Goal: Task Accomplishment & Management: Complete application form

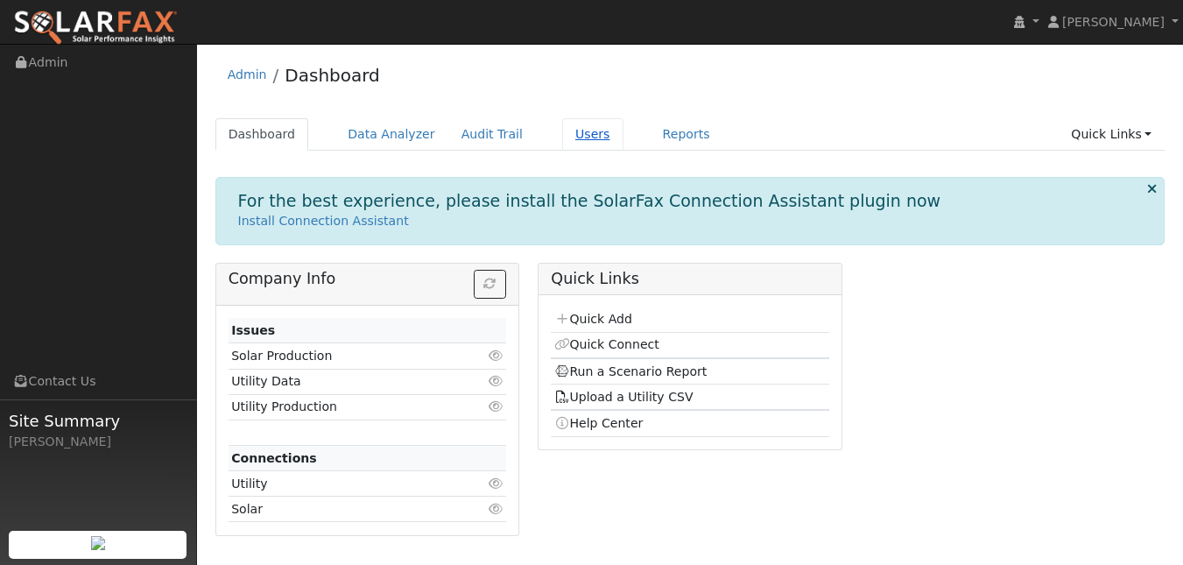
click at [624, 151] on link "Users" at bounding box center [592, 134] width 61 height 32
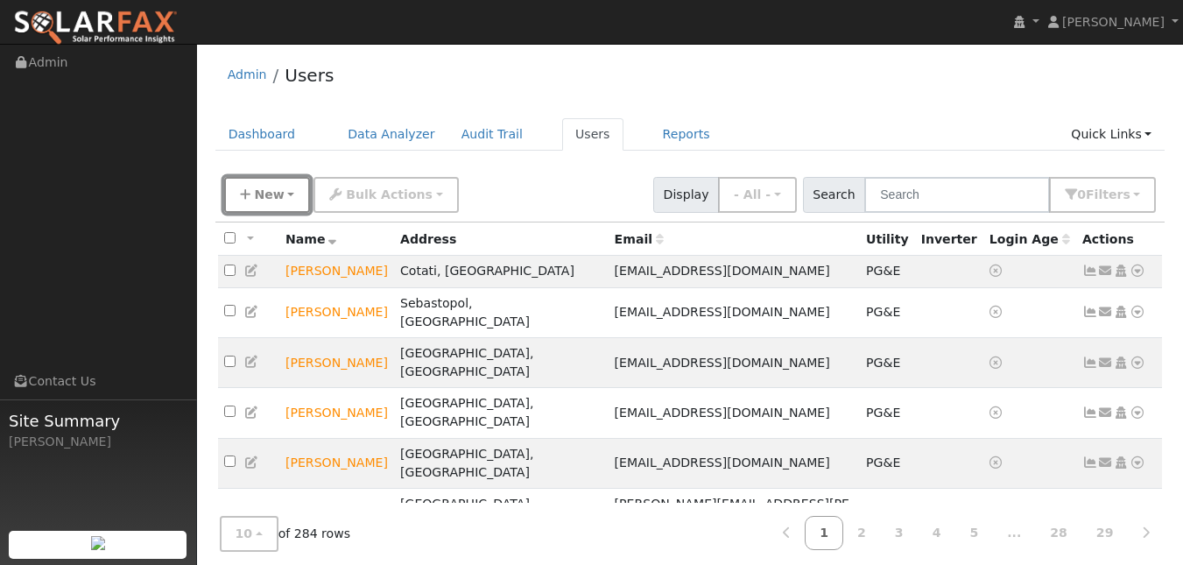
click at [300, 210] on button "New" at bounding box center [267, 195] width 87 height 36
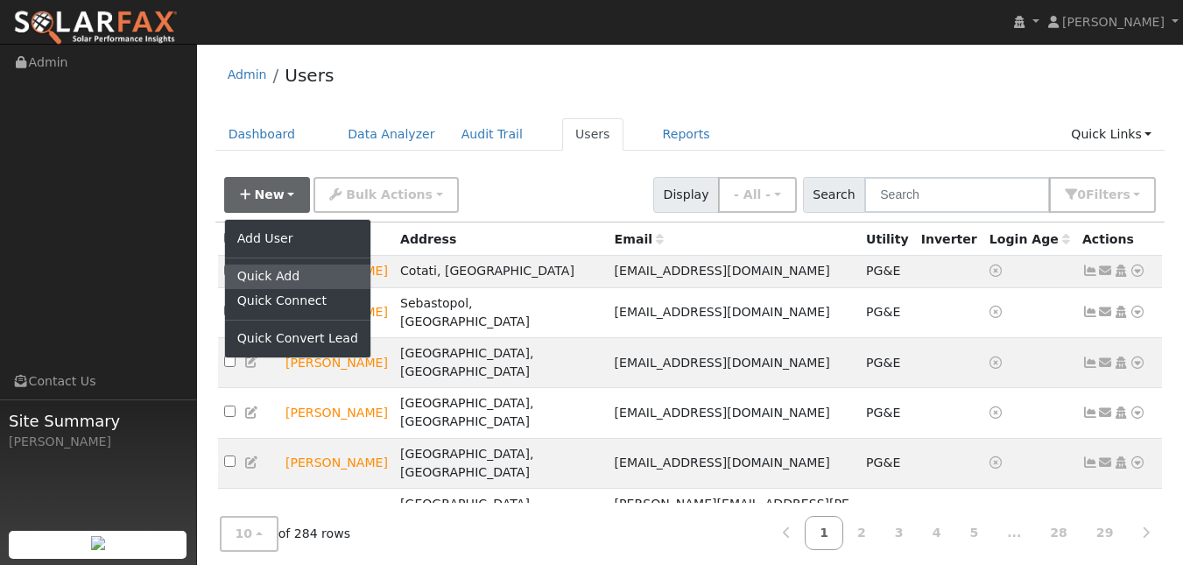
click at [299, 289] on link "Quick Add" at bounding box center [297, 276] width 145 height 25
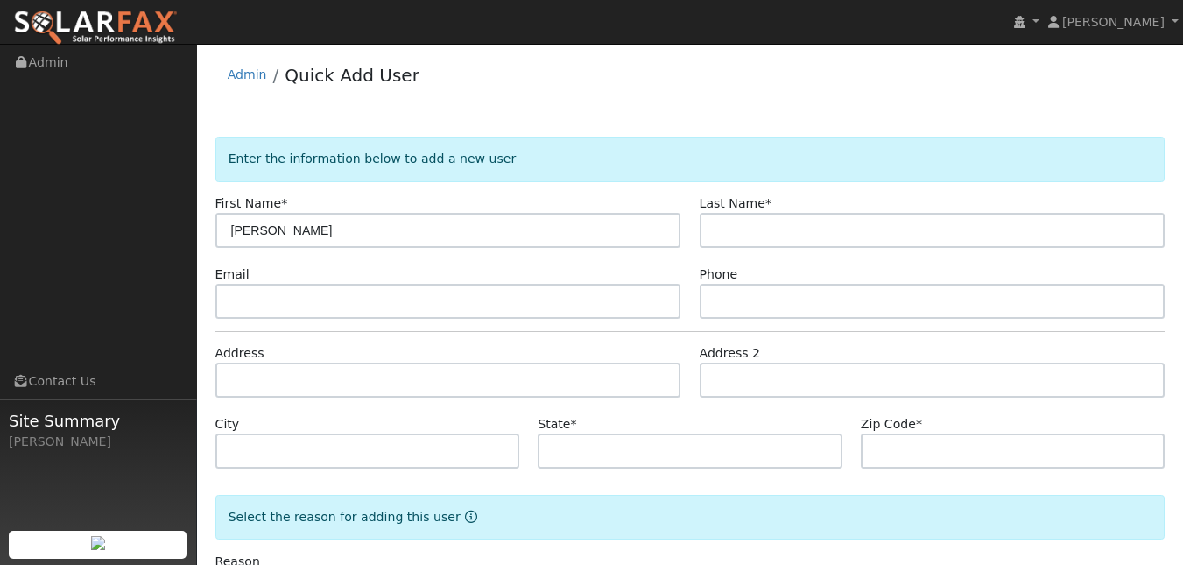
type input "[PERSON_NAME]"
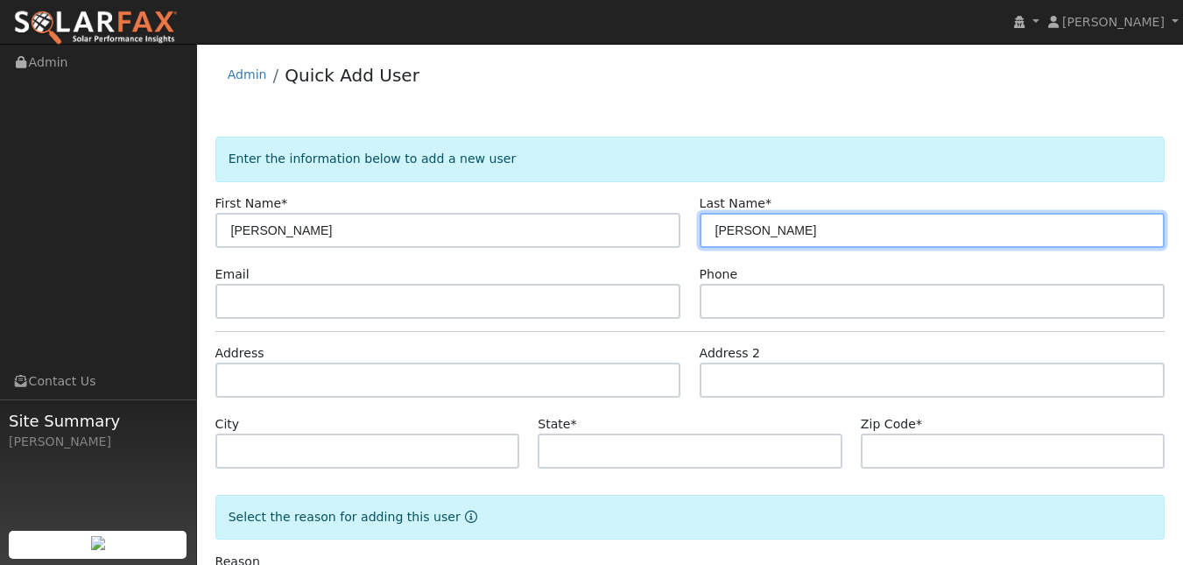
type input "[PERSON_NAME]"
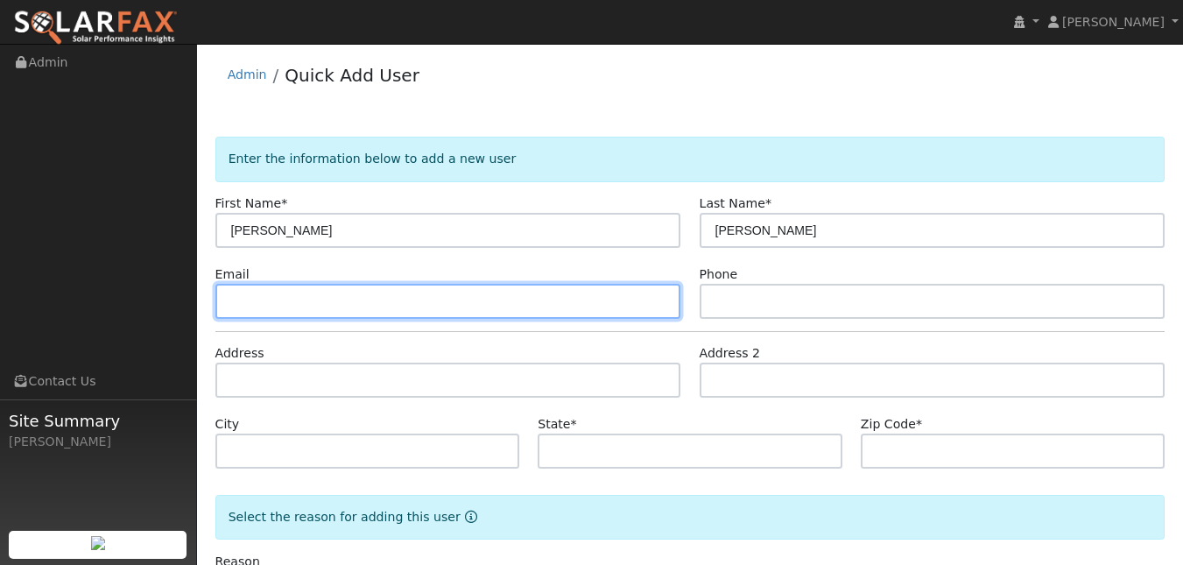
click at [282, 319] on input "text" at bounding box center [448, 301] width 466 height 35
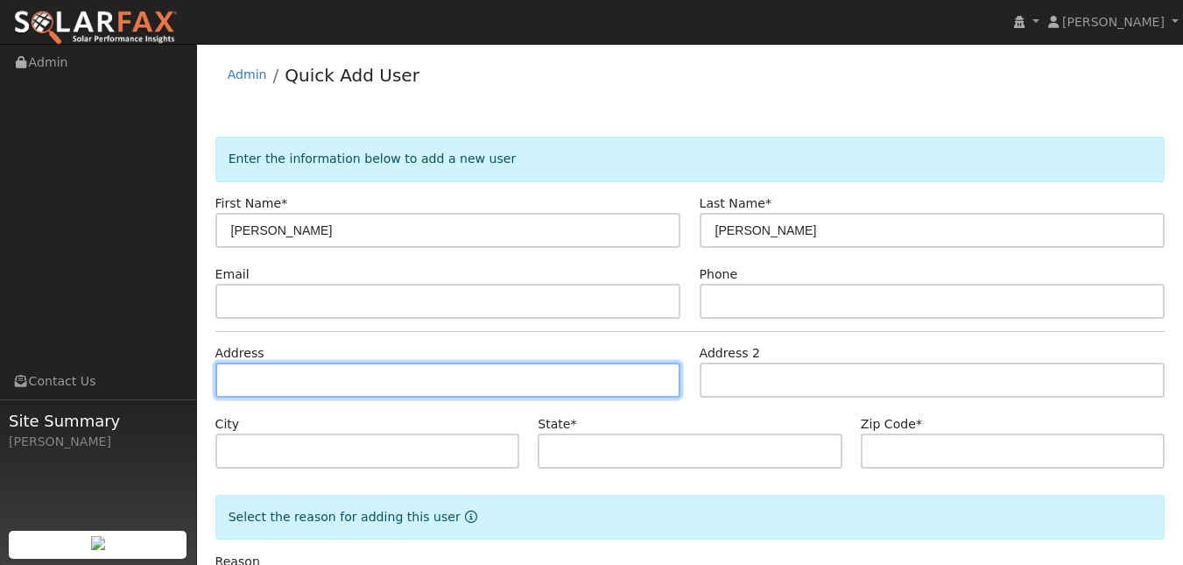
click at [338, 398] on input "text" at bounding box center [448, 380] width 466 height 35
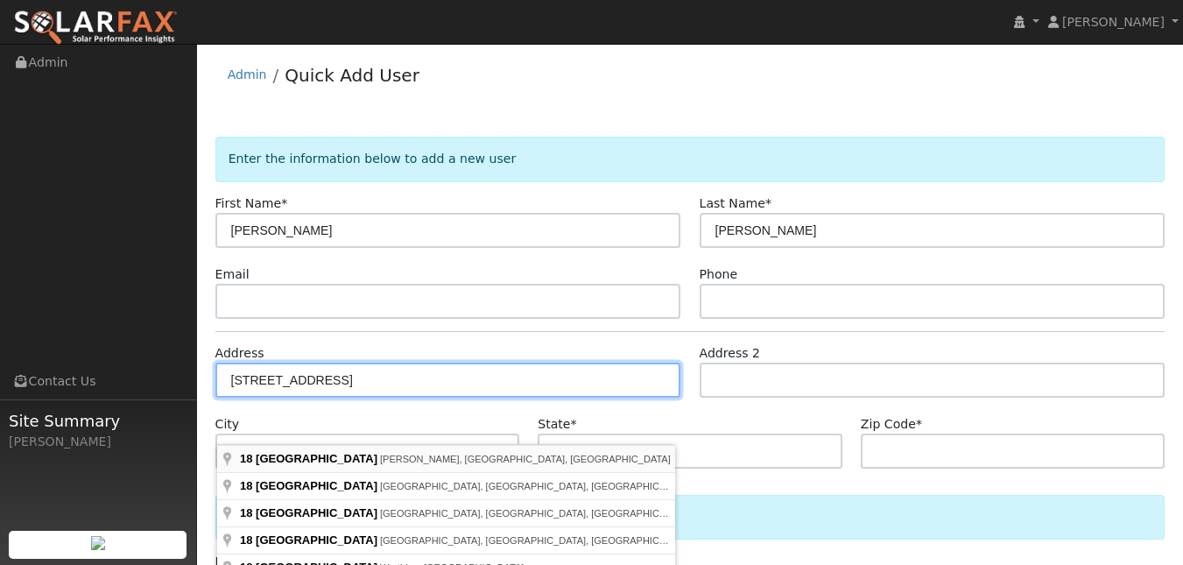
type input "[STREET_ADDRESS]"
type input "Orinda"
type input "CA"
type input "94563"
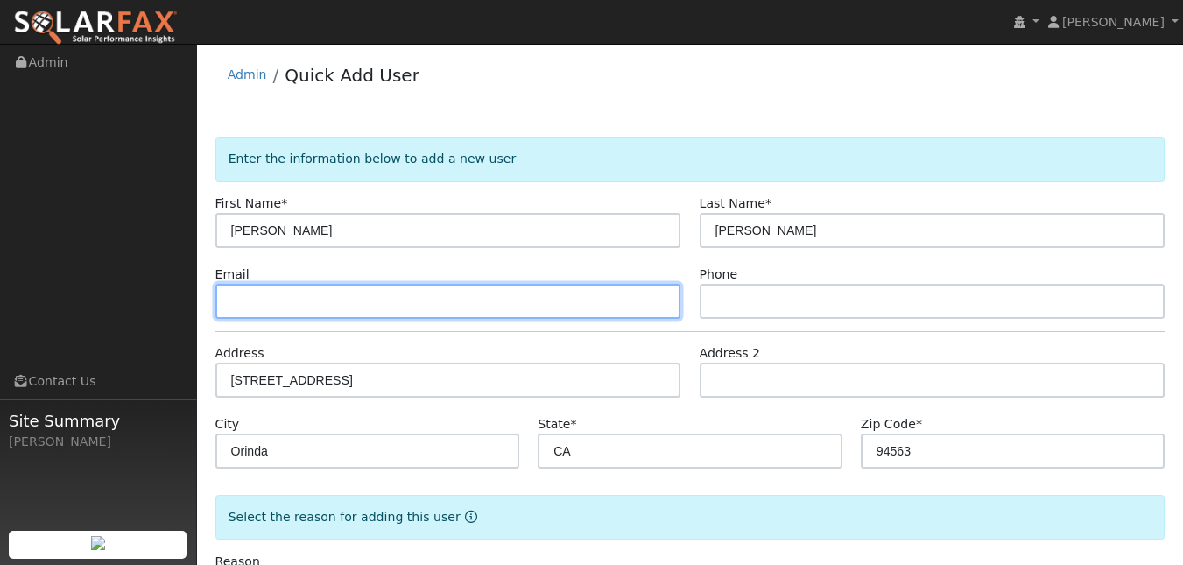
click at [439, 319] on input "text" at bounding box center [448, 301] width 466 height 35
click at [352, 319] on input "text" at bounding box center [448, 301] width 466 height 35
paste input "rupedaling@gmail.com"
type input "rupedaling@gmail.com"
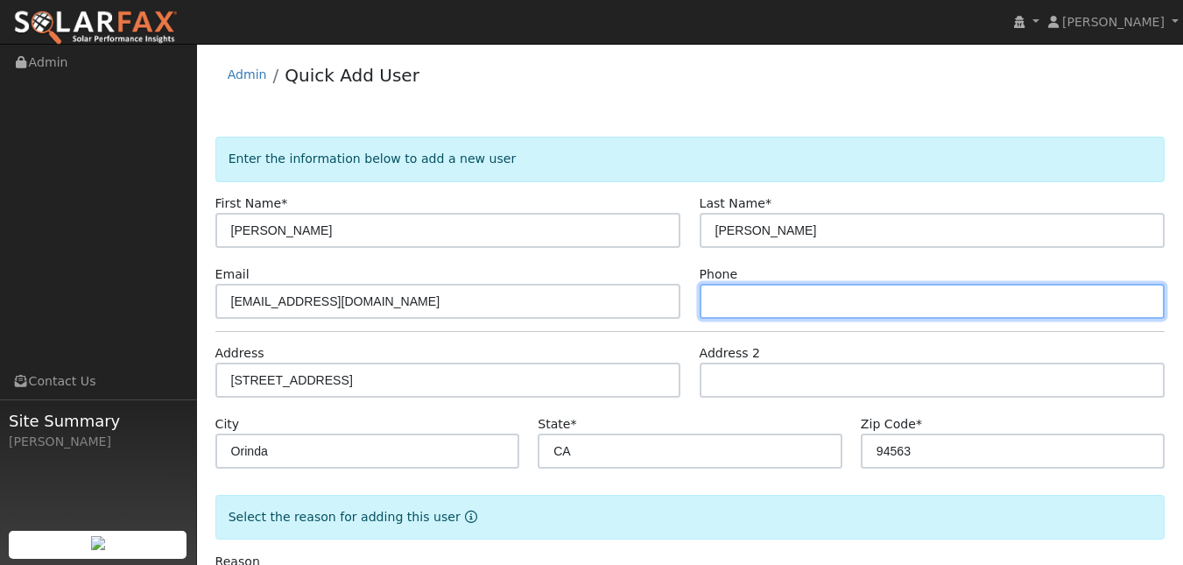
click at [826, 319] on input "text" at bounding box center [933, 301] width 466 height 35
paste input "925-451-1609"
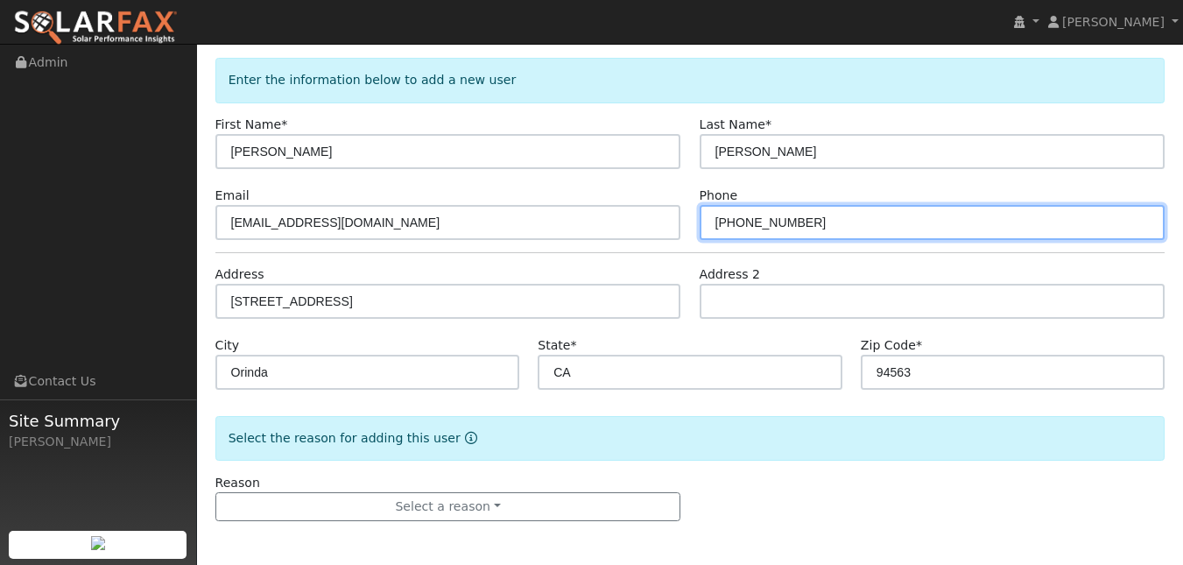
type input "925-451-1609"
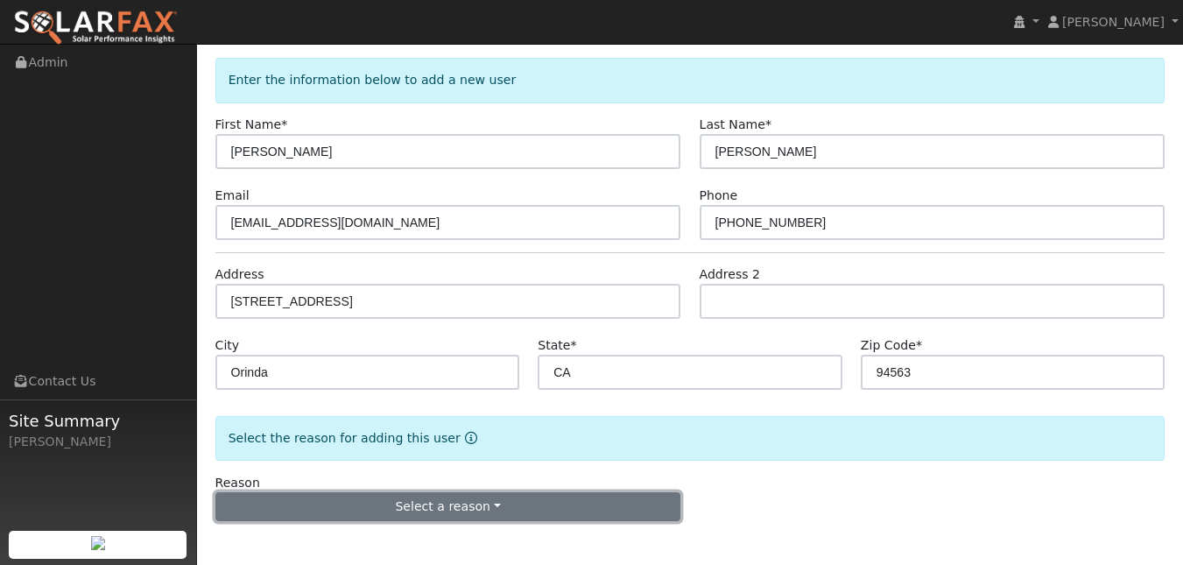
drag, startPoint x: 754, startPoint y: 402, endPoint x: 561, endPoint y: 496, distance: 214.3
click at [561, 496] on button "Select a reason" at bounding box center [448, 507] width 466 height 30
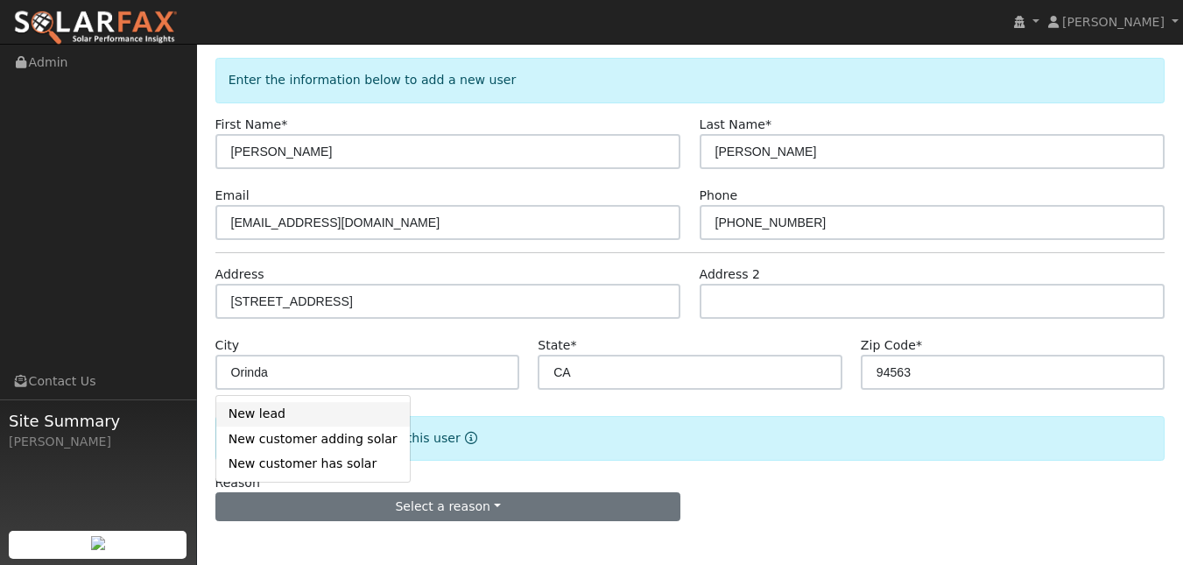
click at [314, 402] on link "New lead" at bounding box center [313, 414] width 194 height 25
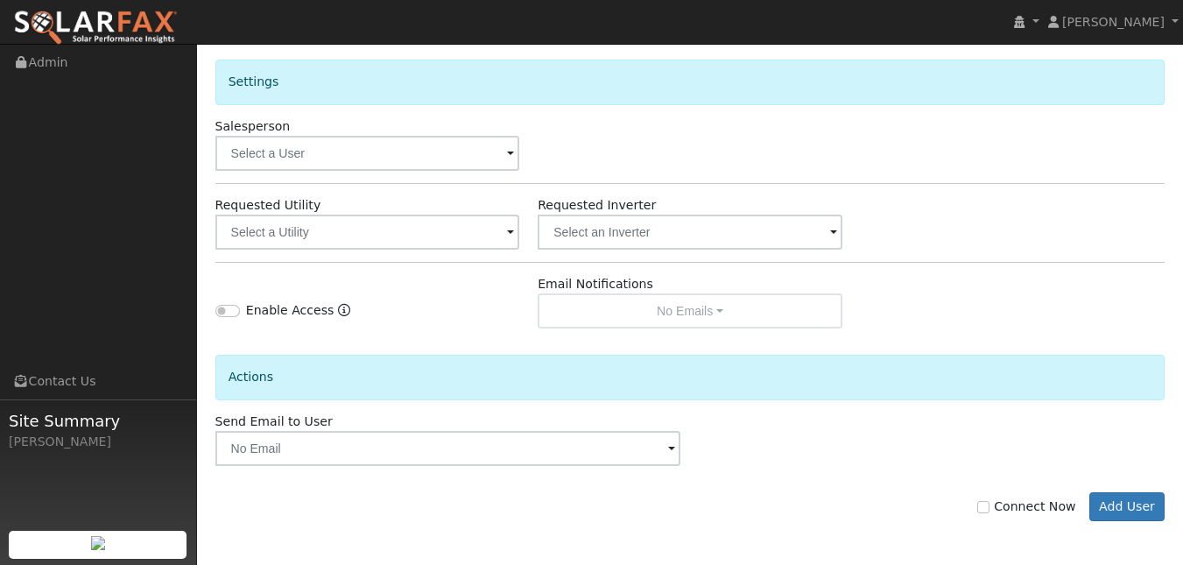
scroll to position [709, 0]
click at [1146, 506] on button "Add User" at bounding box center [1127, 507] width 76 height 30
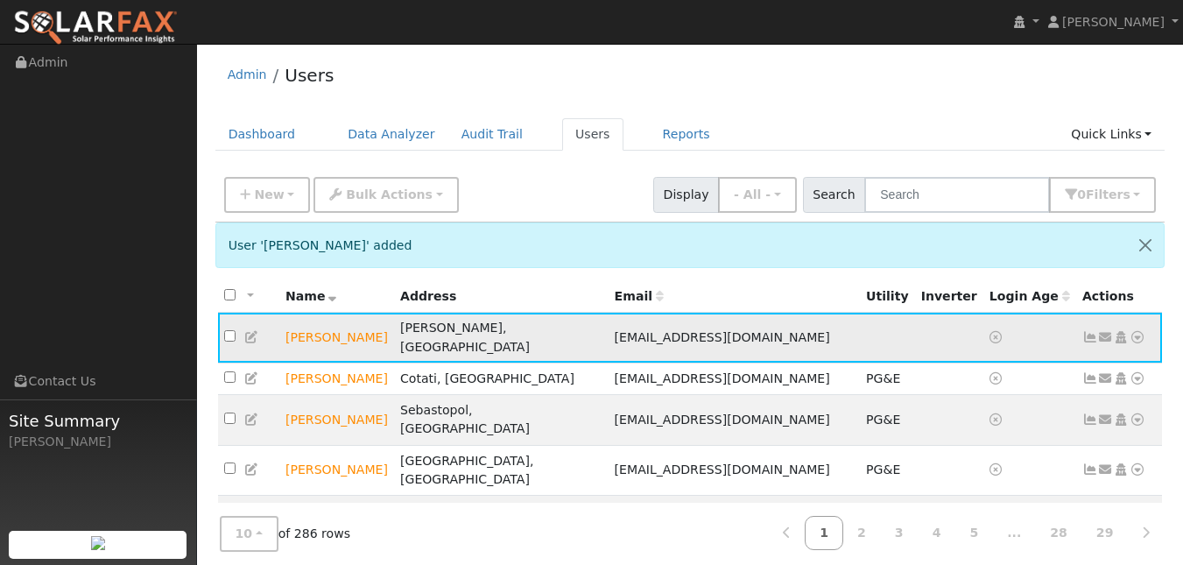
click at [249, 343] on icon at bounding box center [252, 337] width 16 height 12
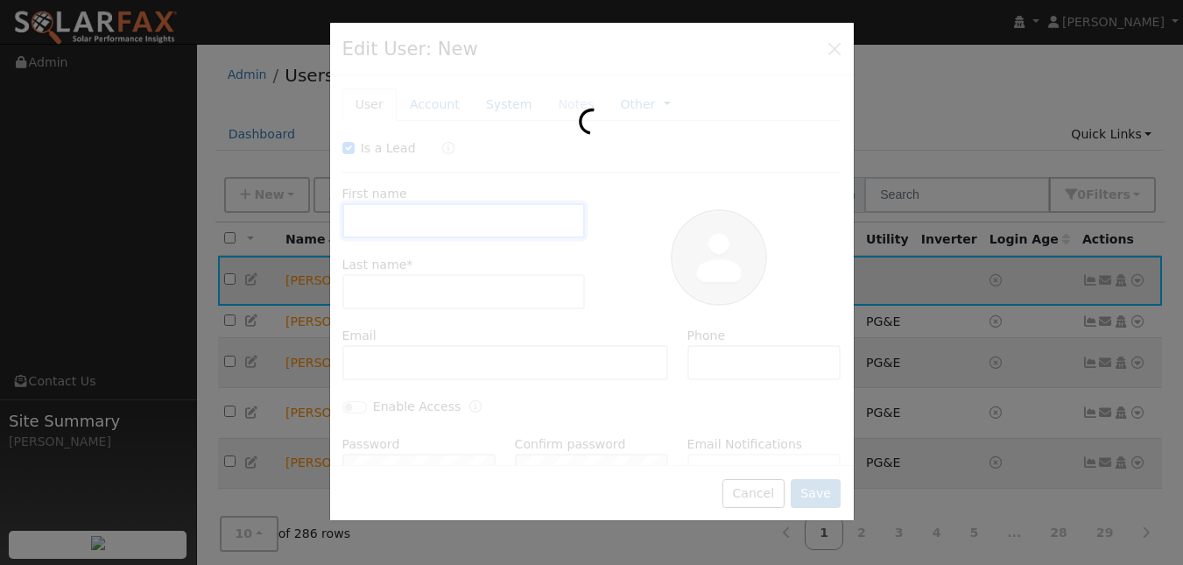
checkbox input "true"
type input "Richard"
type input "Unger"
type input "rupedaling@gmail.com"
type input "925-451-1609"
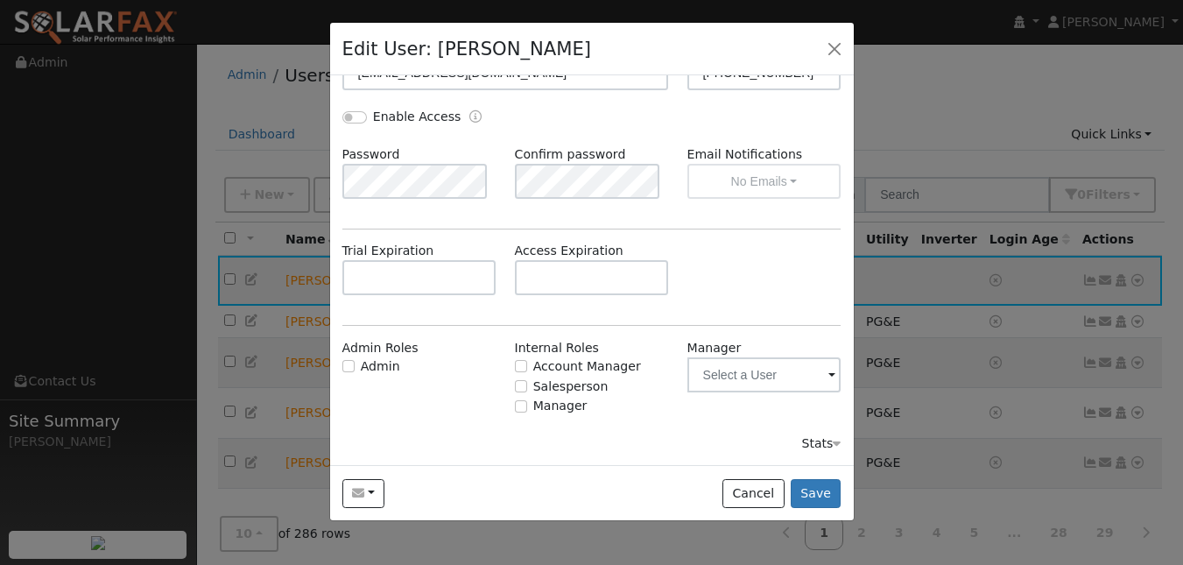
scroll to position [294, 0]
click at [611, 295] on input "text" at bounding box center [592, 277] width 154 height 35
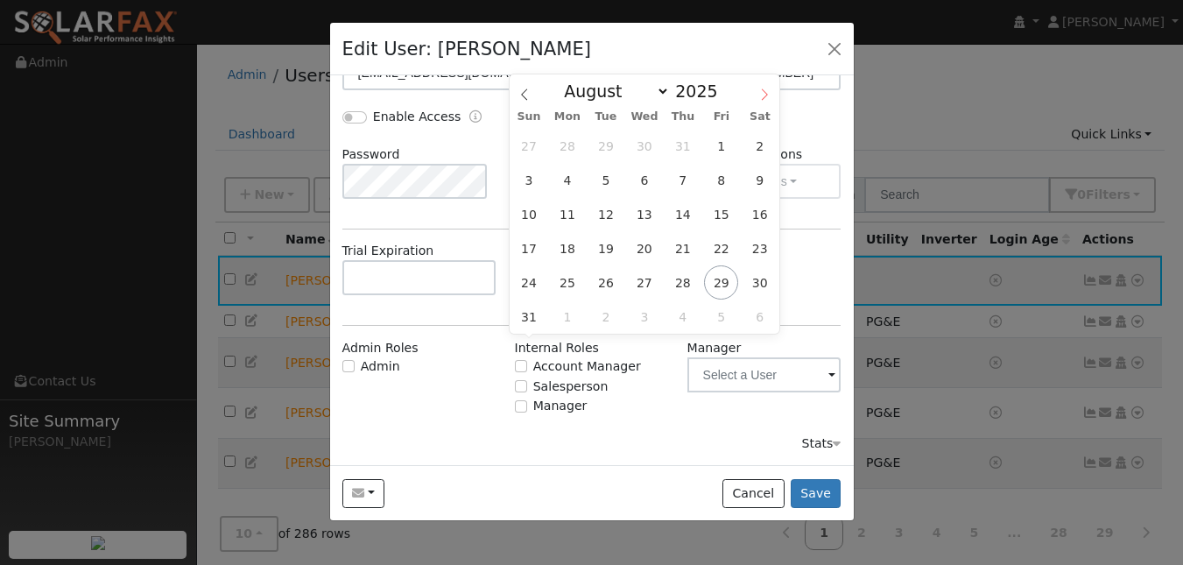
click at [762, 95] on icon at bounding box center [764, 94] width 12 height 12
select select "8"
click at [643, 211] on span "17" at bounding box center [644, 214] width 34 height 34
type input "[DATE]"
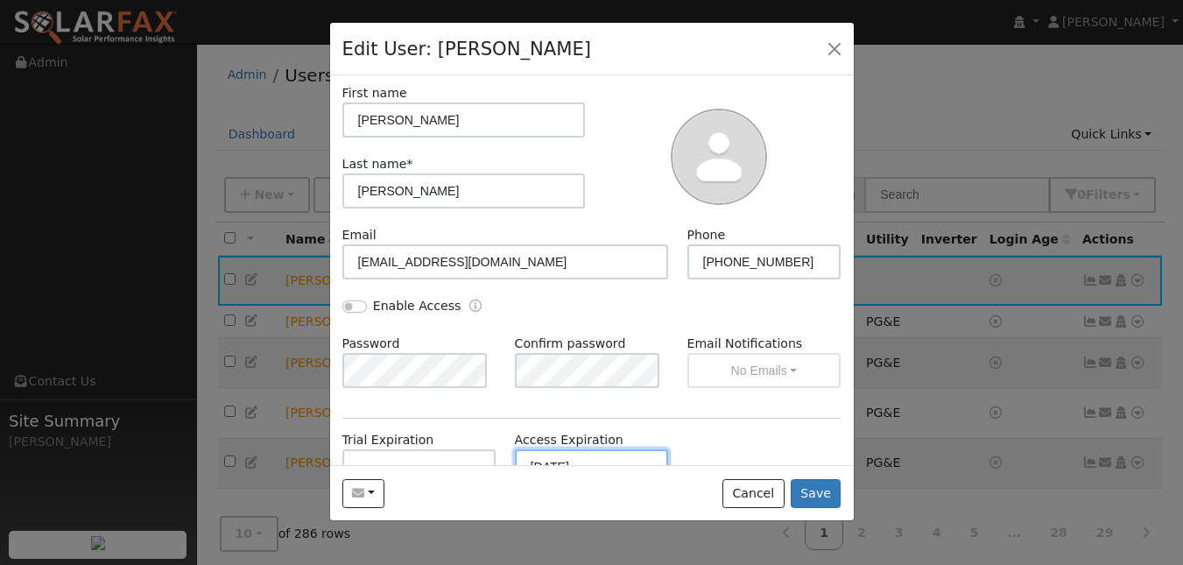
scroll to position [0, 0]
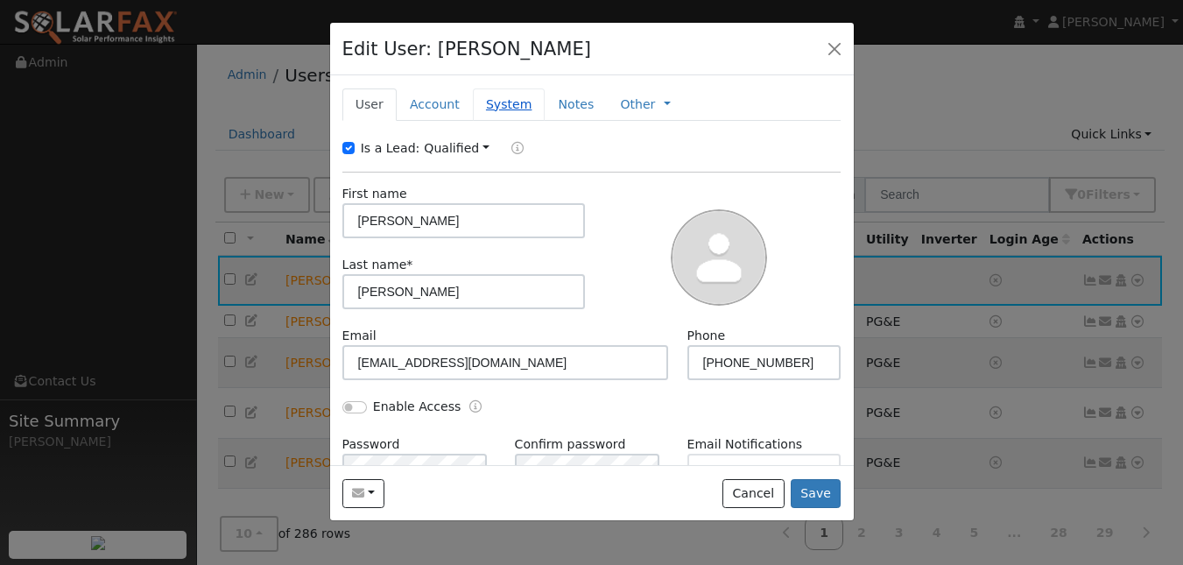
click at [539, 121] on link "System" at bounding box center [509, 104] width 73 height 32
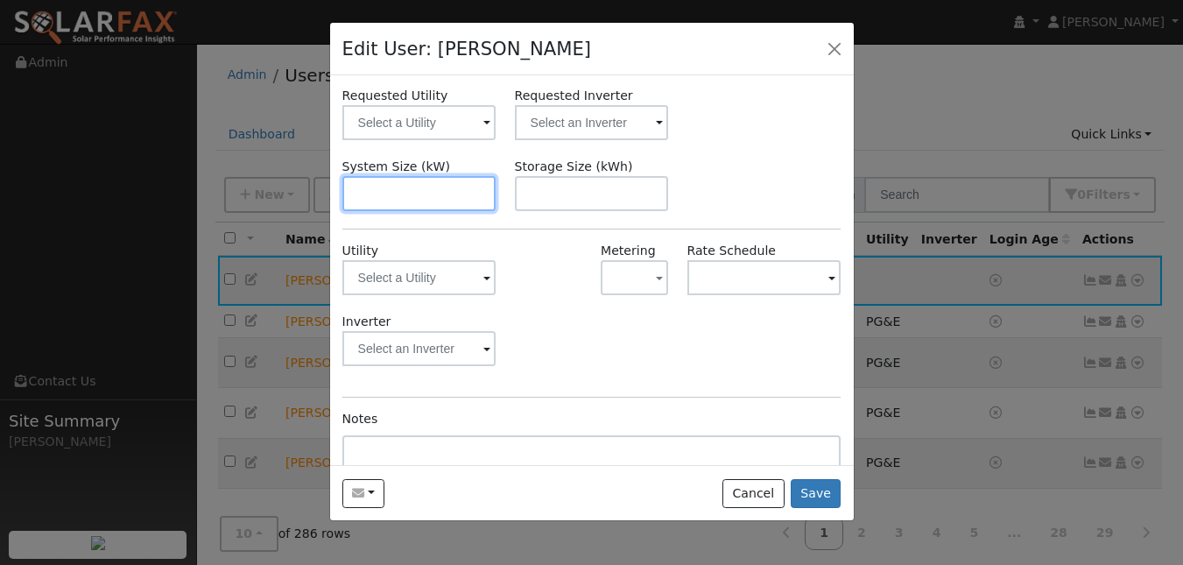
scroll to position [125, 0]
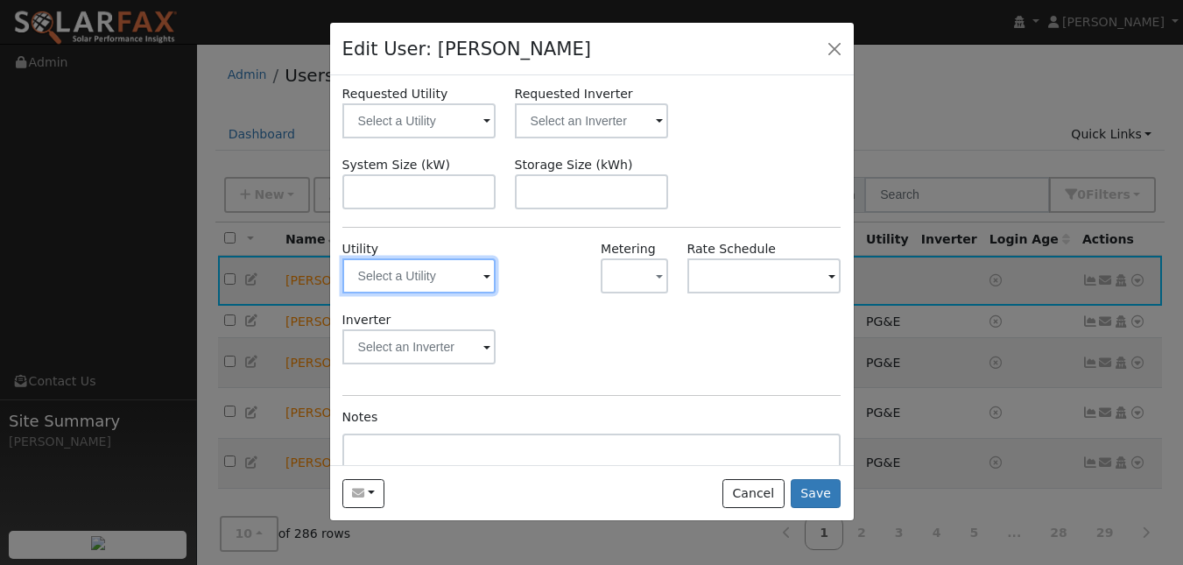
click at [471, 293] on input "text" at bounding box center [419, 275] width 154 height 35
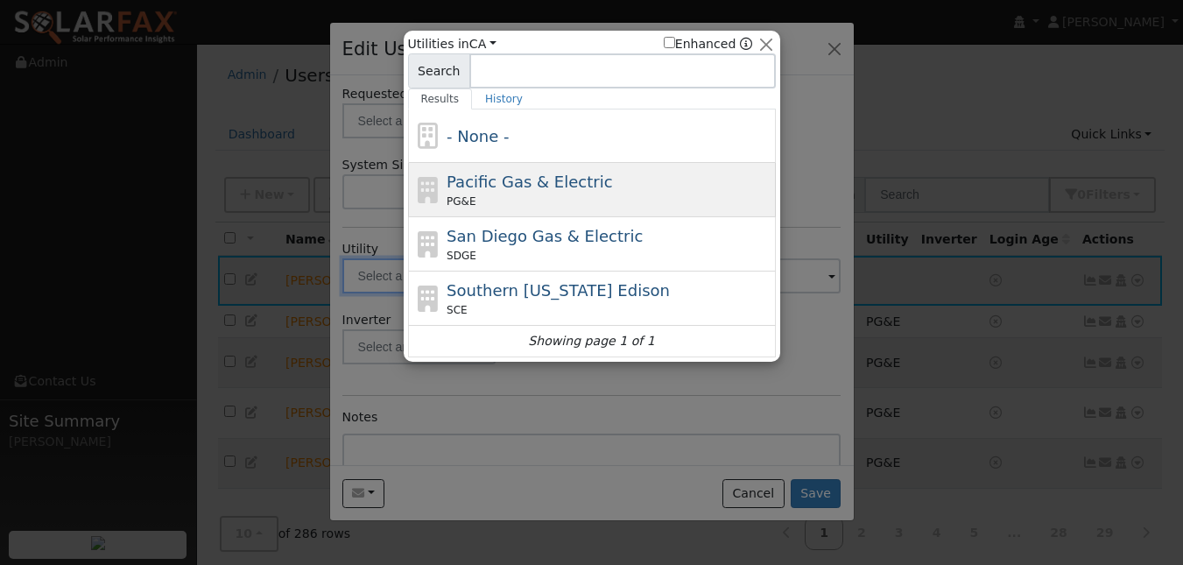
click at [511, 209] on div "PG&E" at bounding box center [609, 202] width 325 height 16
type input "PG&E"
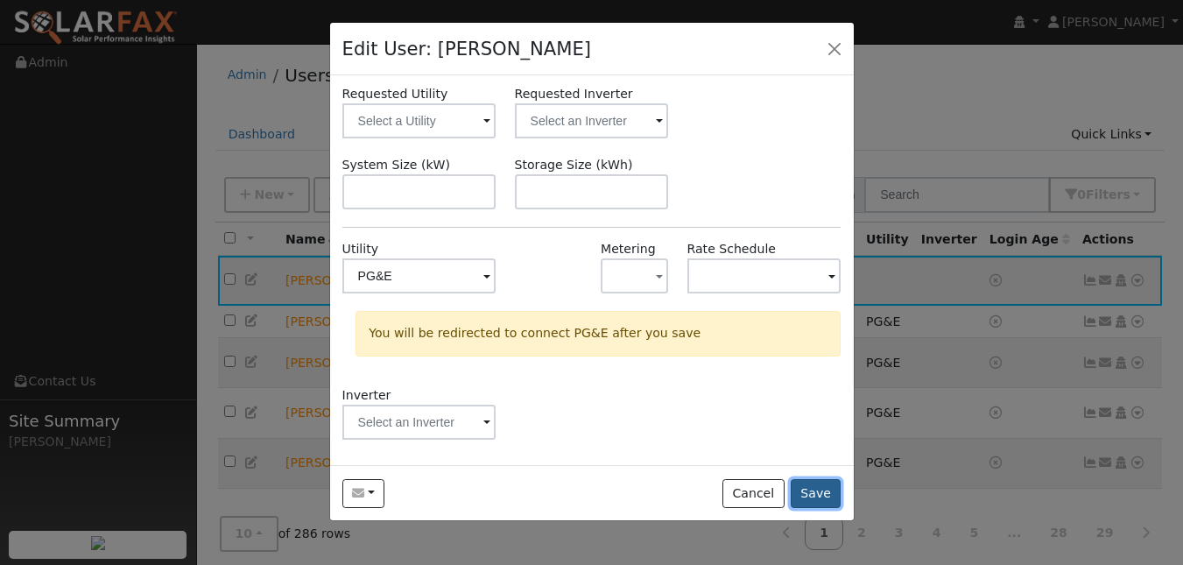
click at [801, 509] on button "Save" at bounding box center [816, 494] width 51 height 30
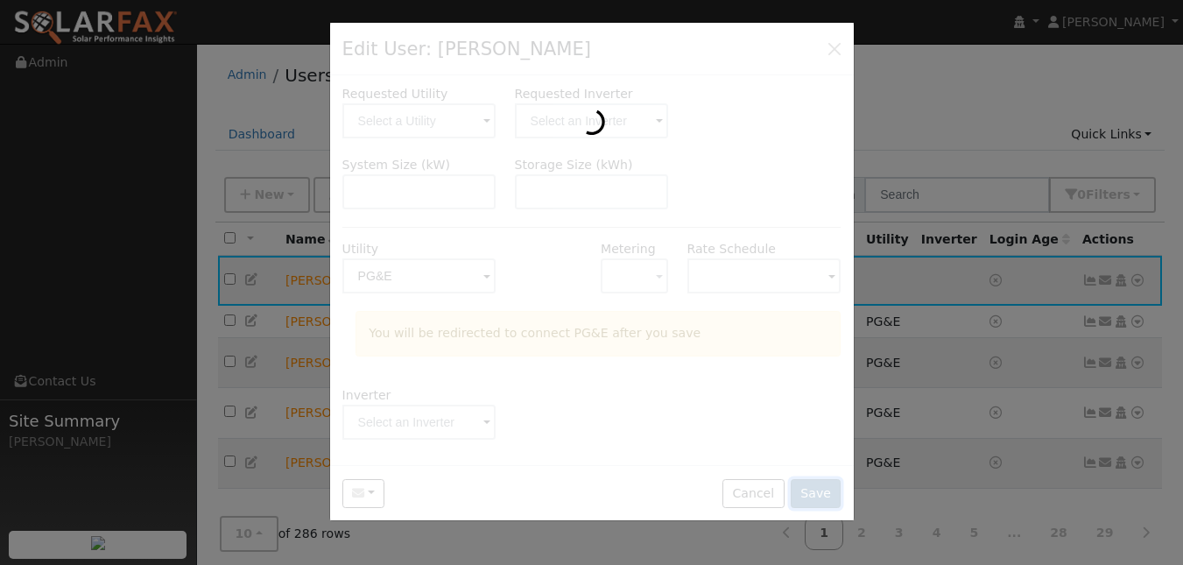
scroll to position [0, 0]
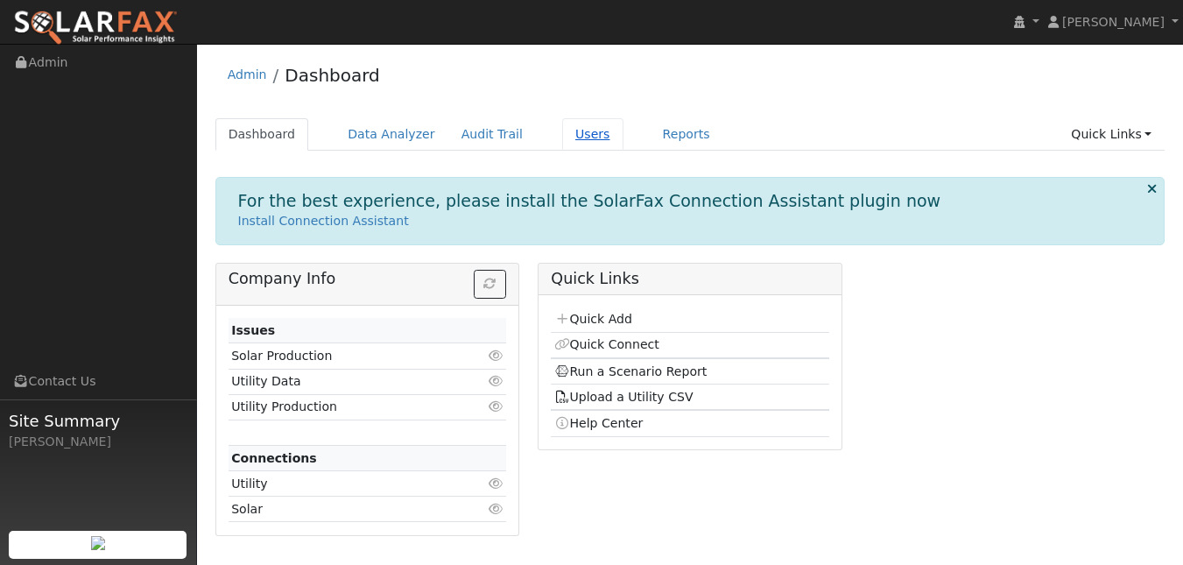
click at [624, 151] on link "Users" at bounding box center [592, 134] width 61 height 32
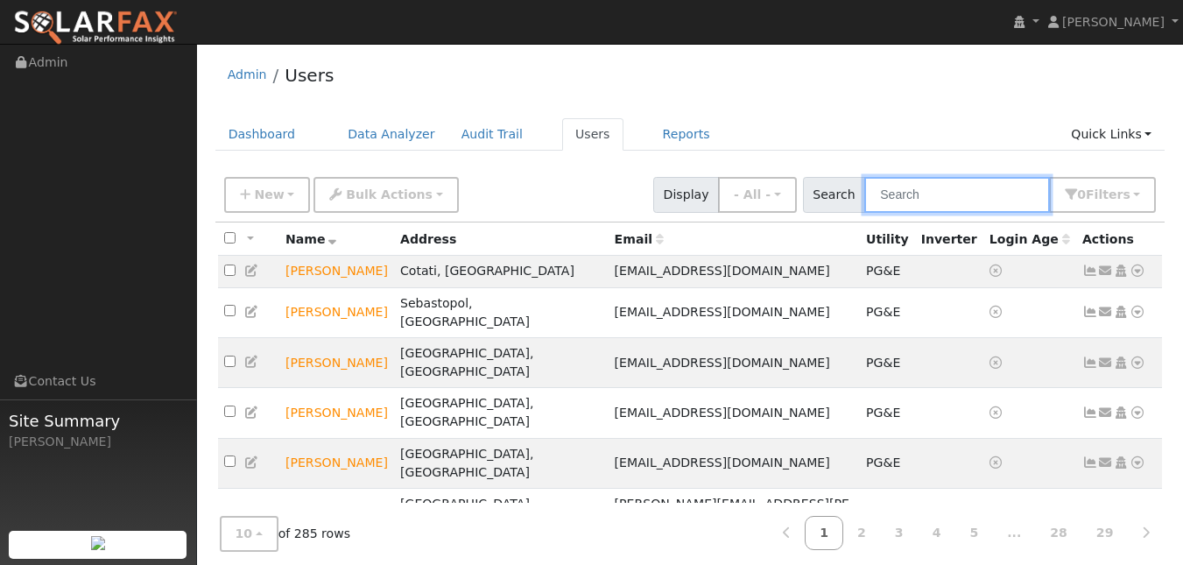
click at [876, 213] on input "text" at bounding box center [957, 195] width 186 height 36
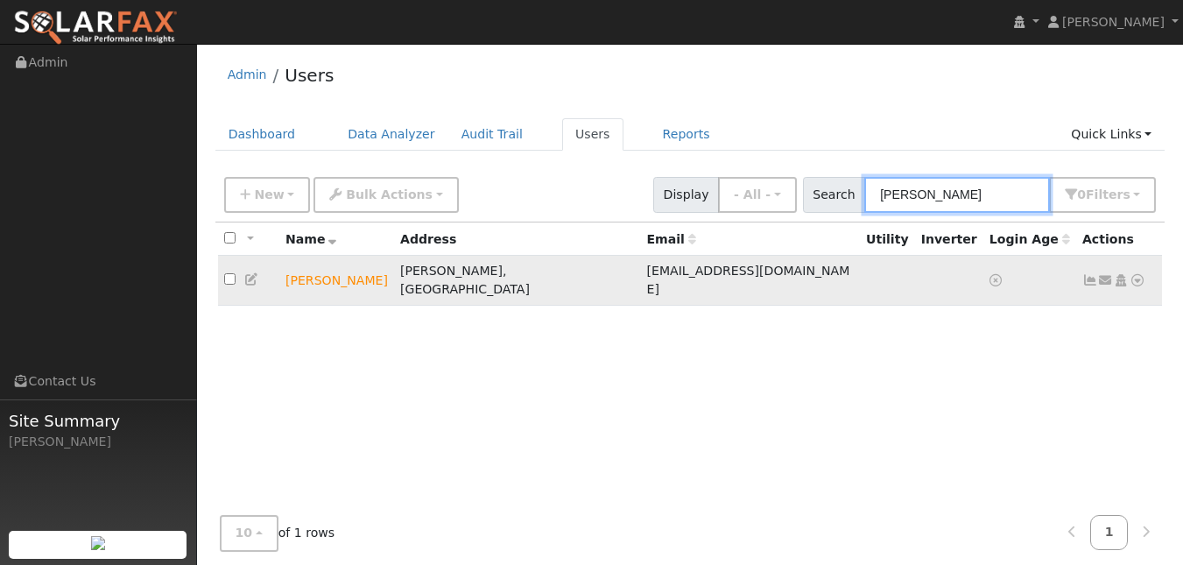
type input "[PERSON_NAME]"
click at [260, 286] on icon at bounding box center [252, 279] width 16 height 12
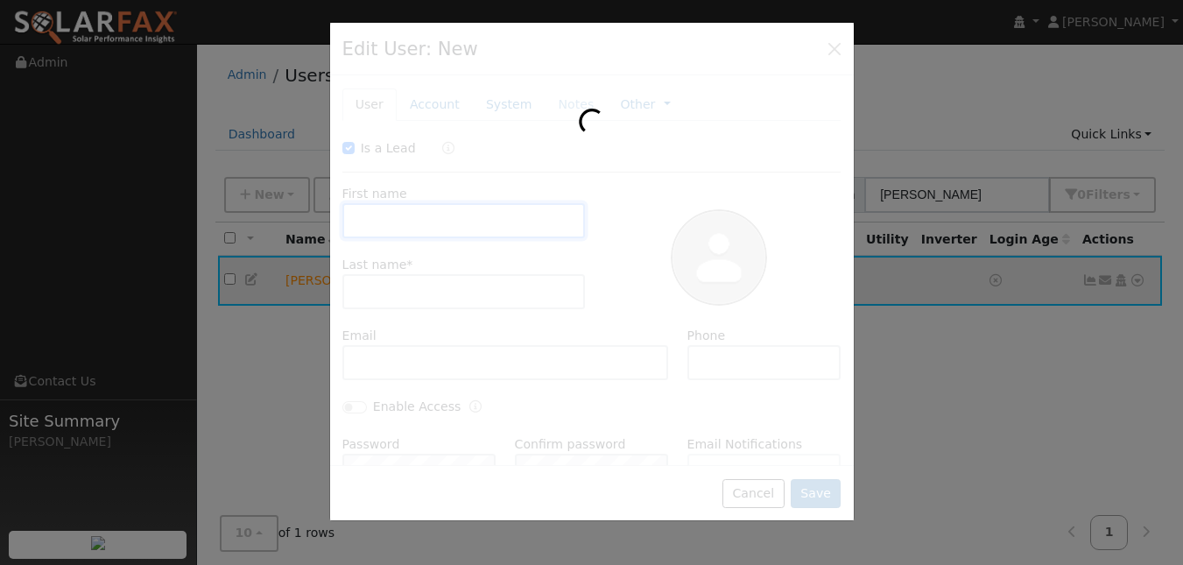
type input "[DATE]"
checkbox input "true"
type input "[PERSON_NAME]"
type input "[EMAIL_ADDRESS][DOMAIN_NAME]"
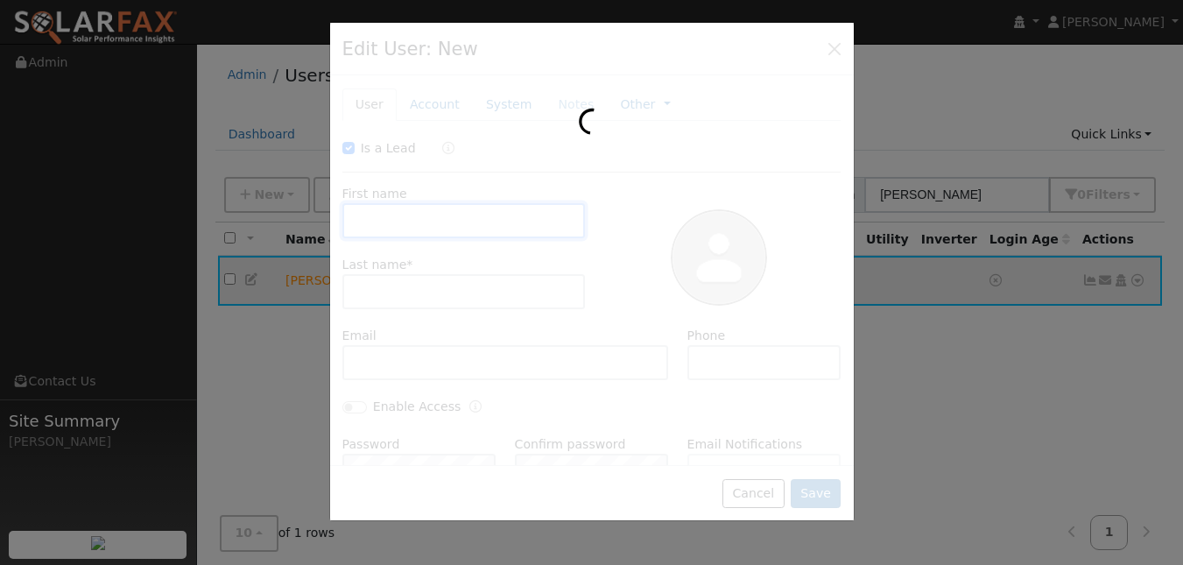
type input "[PHONE_NUMBER]"
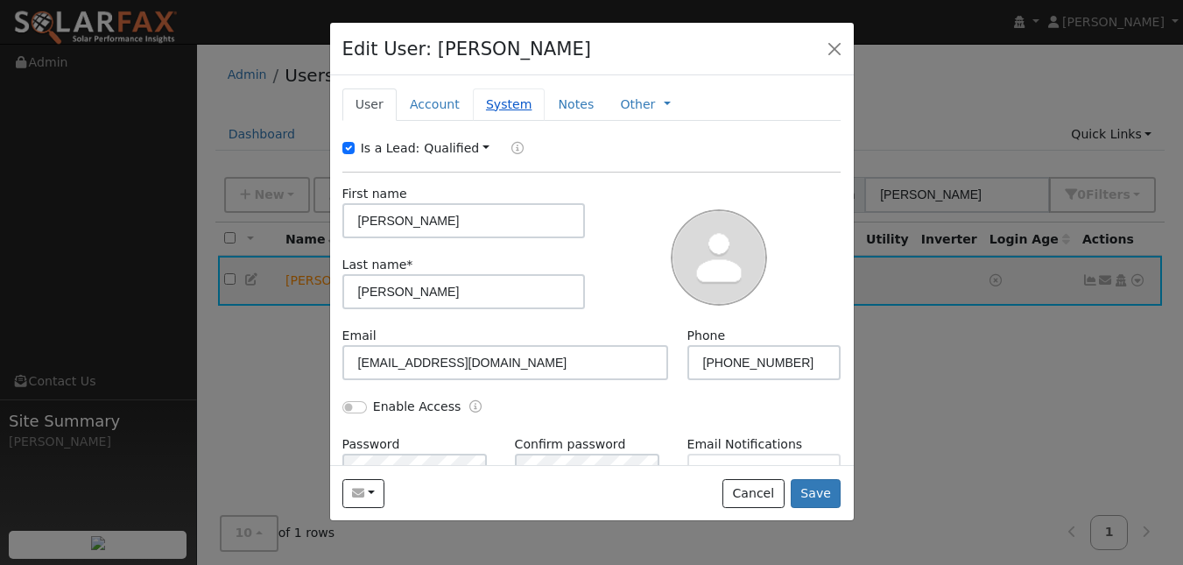
click at [527, 121] on link "System" at bounding box center [509, 104] width 73 height 32
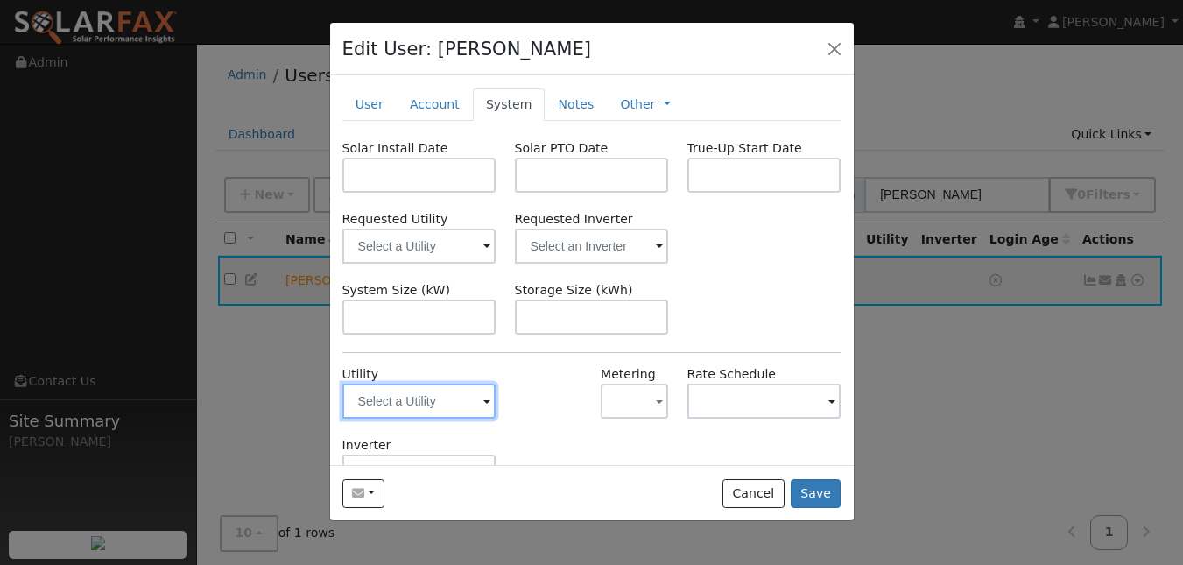
click at [467, 419] on input "text" at bounding box center [419, 401] width 154 height 35
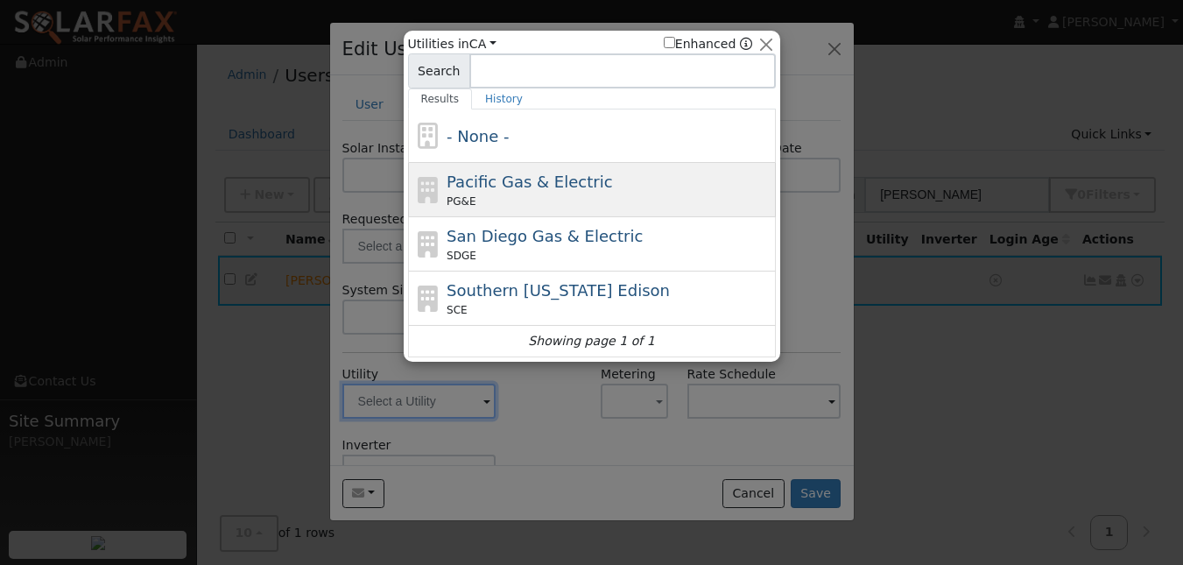
click at [512, 208] on div "PG&E" at bounding box center [609, 202] width 325 height 16
type input "PG&E"
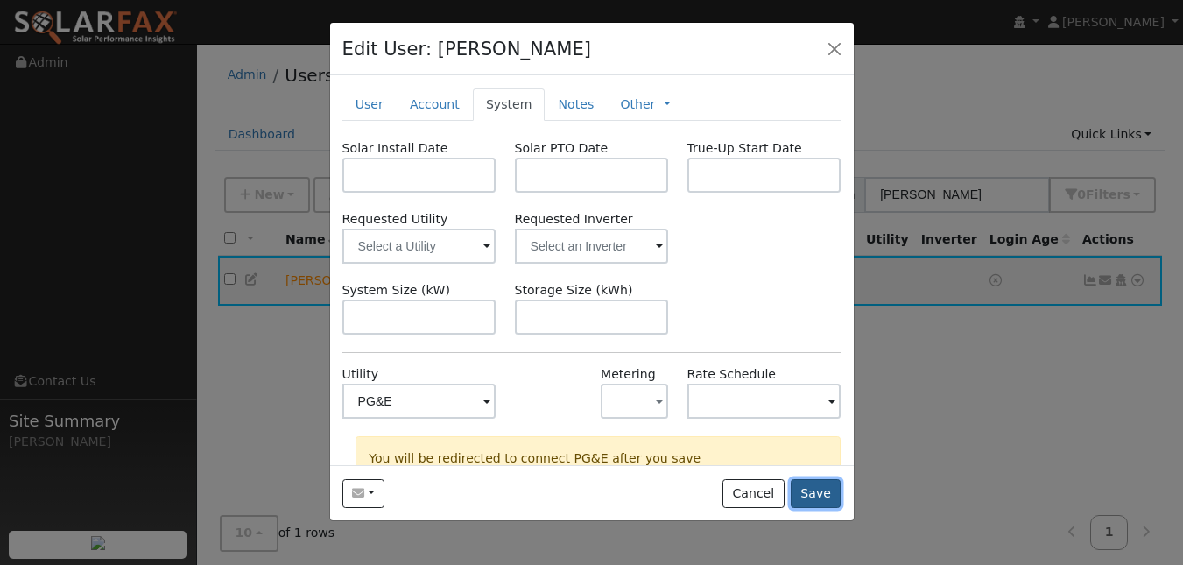
click at [814, 509] on button "Save" at bounding box center [816, 494] width 51 height 30
